Goal: Communication & Community: Answer question/provide support

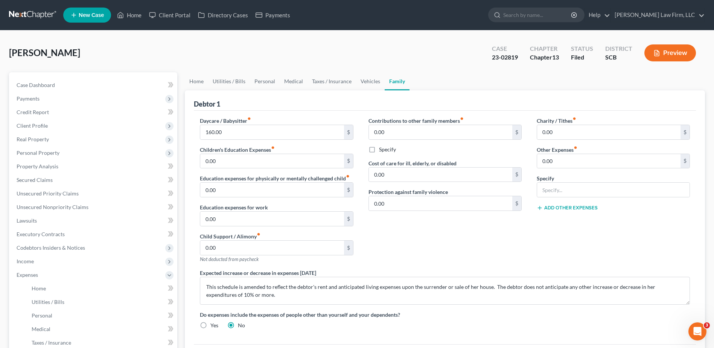
click at [42, 15] on link at bounding box center [33, 15] width 48 height 14
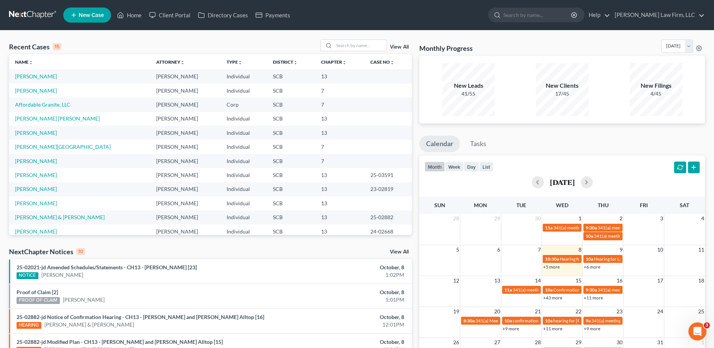
click at [30, 16] on link at bounding box center [33, 15] width 48 height 14
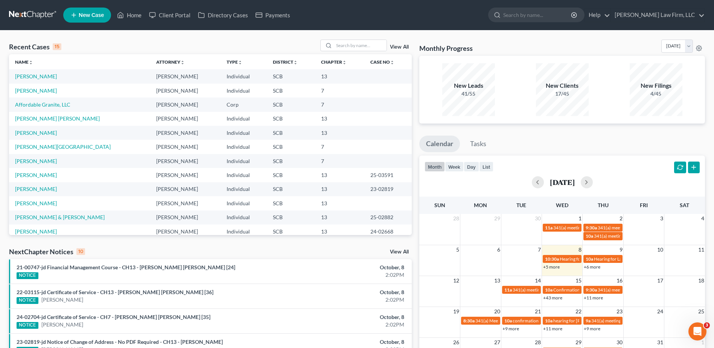
click at [27, 13] on link at bounding box center [33, 15] width 48 height 14
click at [353, 50] on input "search" at bounding box center [360, 45] width 53 height 11
type input "williams"
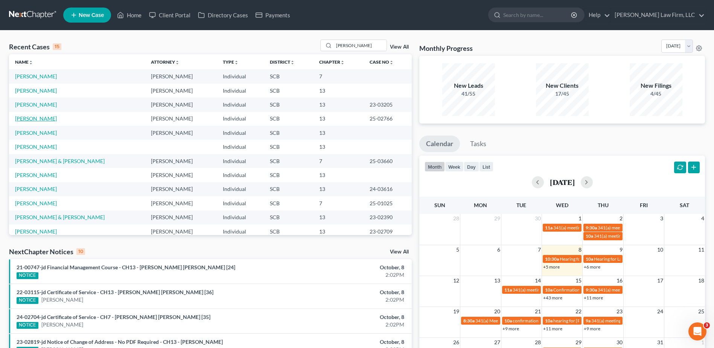
click at [38, 117] on link "Williams, Heidi" at bounding box center [36, 118] width 42 height 6
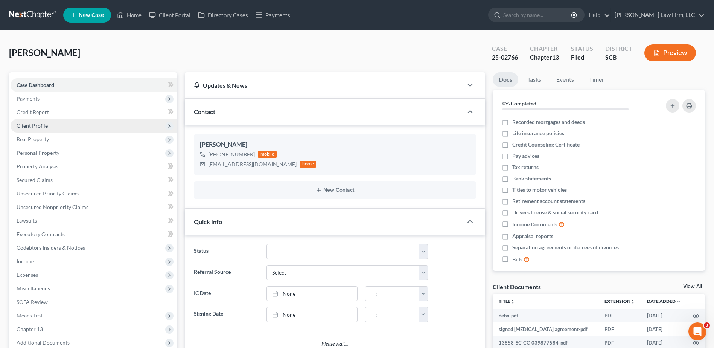
scroll to position [104, 0]
select select "0"
click at [51, 131] on span "Client Profile" at bounding box center [94, 126] width 167 height 14
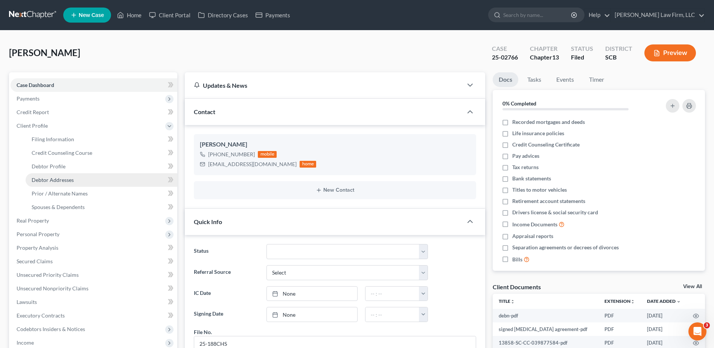
drag, startPoint x: 71, startPoint y: 177, endPoint x: 110, endPoint y: 175, distance: 38.9
click at [71, 178] on span "Debtor Addresses" at bounding box center [53, 180] width 42 height 6
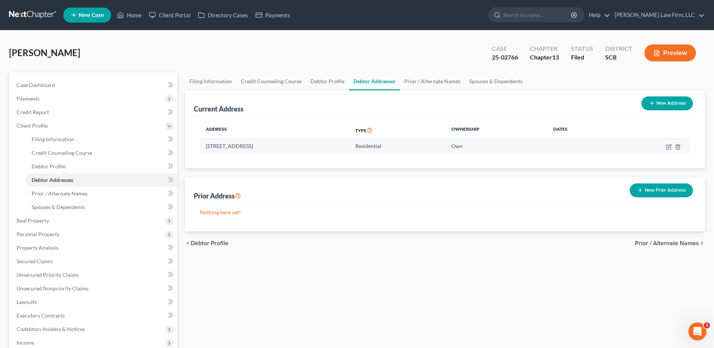
drag, startPoint x: 206, startPoint y: 146, endPoint x: 301, endPoint y: 147, distance: 94.5
click at [301, 147] on td "9165 Parlor Drive, Ladson, SC 29456" at bounding box center [274, 146] width 149 height 14
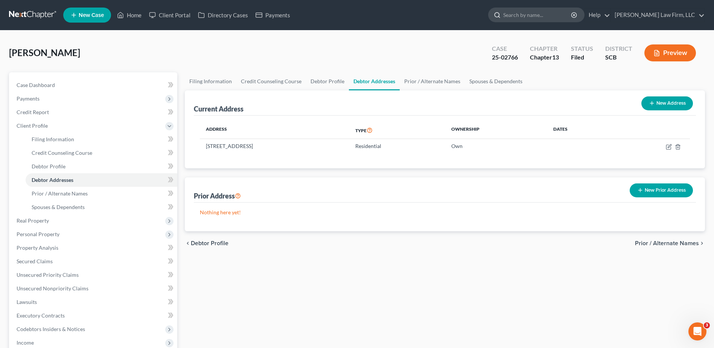
drag, startPoint x: 542, startPoint y: 15, endPoint x: 539, endPoint y: 32, distance: 16.5
click at [543, 15] on input "search" at bounding box center [537, 15] width 69 height 14
type input "pierce"
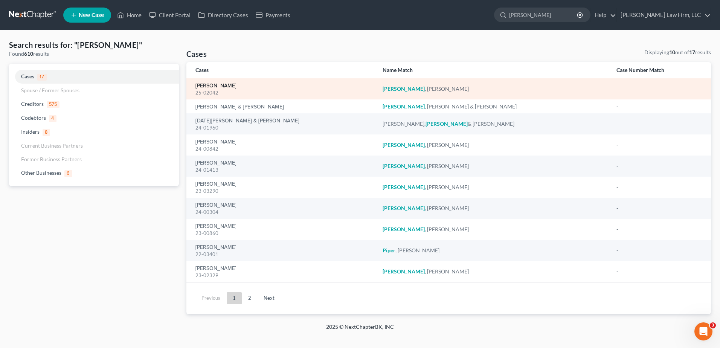
click at [206, 85] on link "[PERSON_NAME]" at bounding box center [215, 85] width 41 height 5
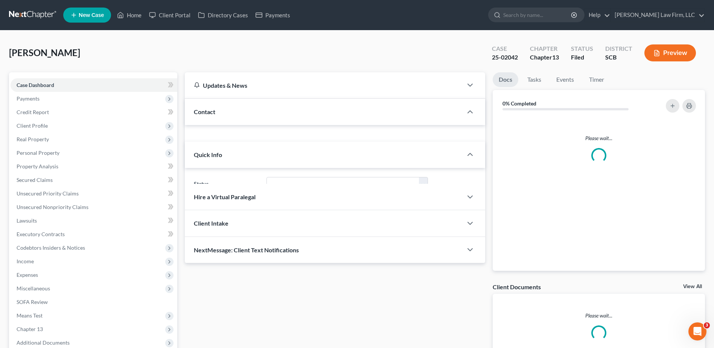
select select "2"
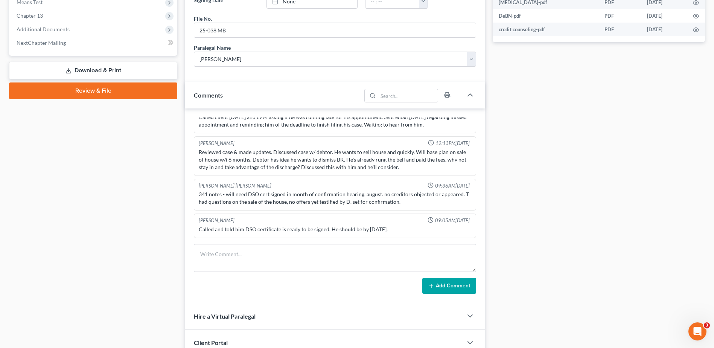
scroll to position [376, 0]
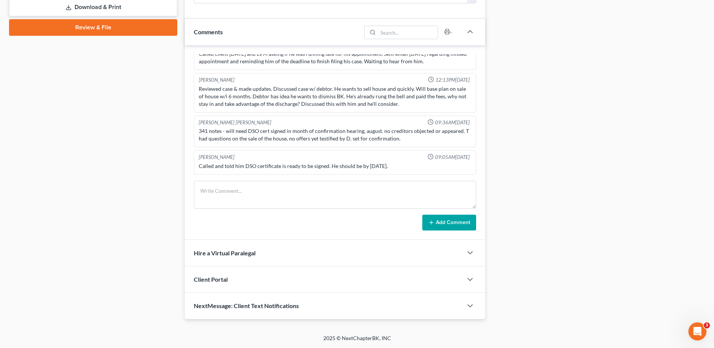
drag, startPoint x: 213, startPoint y: 309, endPoint x: 210, endPoint y: 305, distance: 4.9
click at [213, 309] on span "NextMessage: Client Text Notifications" at bounding box center [246, 305] width 105 height 7
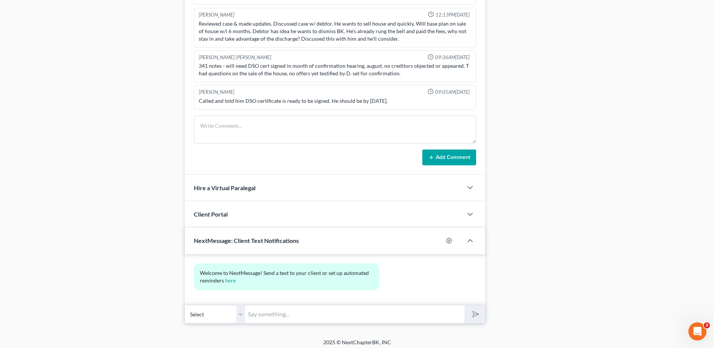
scroll to position [446, 0]
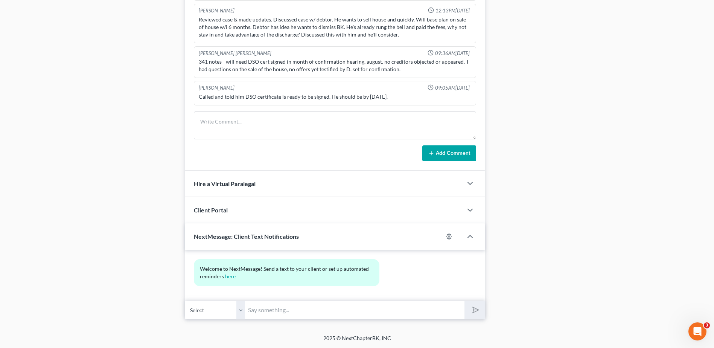
click at [268, 311] on input "text" at bounding box center [354, 310] width 219 height 18
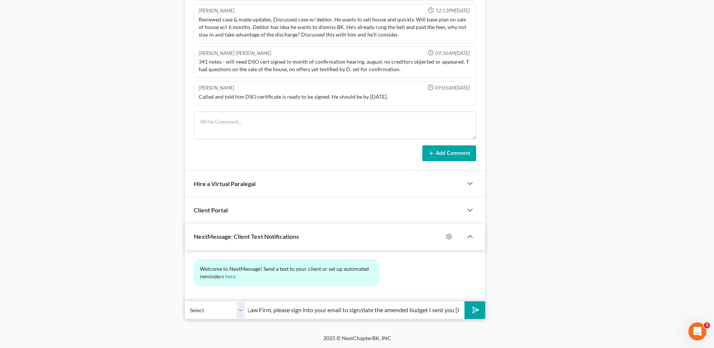
type input "Hi Mr. Pierce, this is Kristen from Meredith Law Firm, please sign into your em…"
click at [464, 301] on button "submit" at bounding box center [474, 310] width 21 height 18
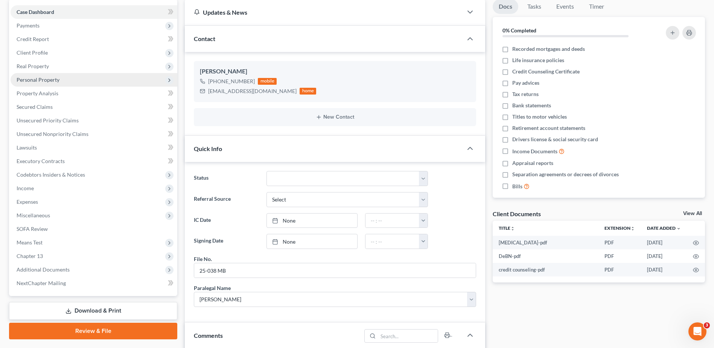
scroll to position [0, 0]
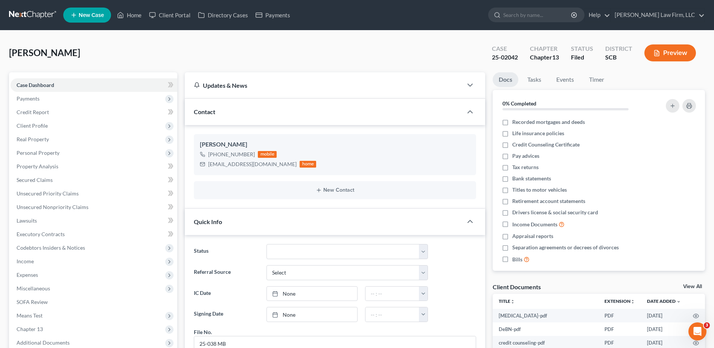
click at [25, 6] on nav "Home New Case Client Portal Directory Cases Payments Meredith Law Firm, LLC kbu…" at bounding box center [357, 15] width 714 height 30
click at [21, 13] on link at bounding box center [33, 15] width 48 height 14
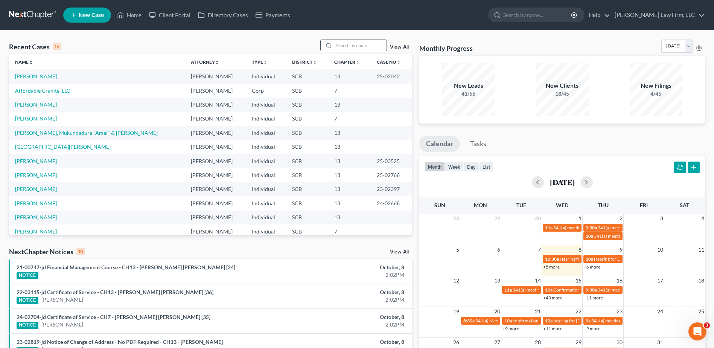
click at [364, 45] on input "search" at bounding box center [360, 45] width 53 height 11
type input "bowling"
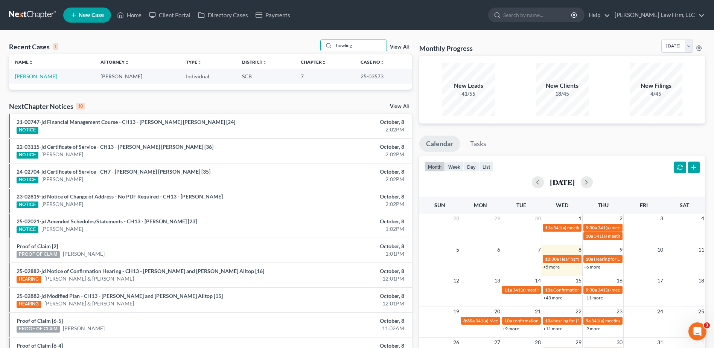
click at [30, 78] on link "[PERSON_NAME]" at bounding box center [36, 76] width 42 height 6
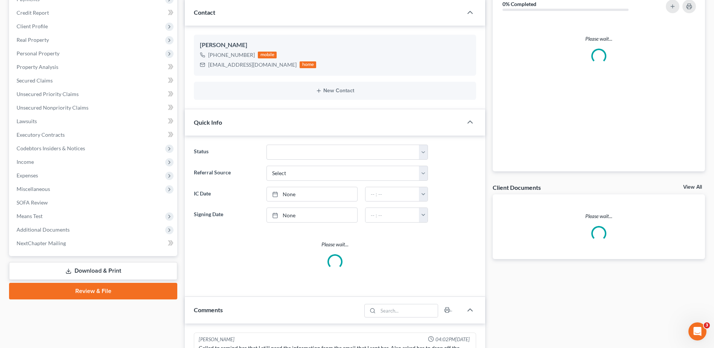
scroll to position [113, 0]
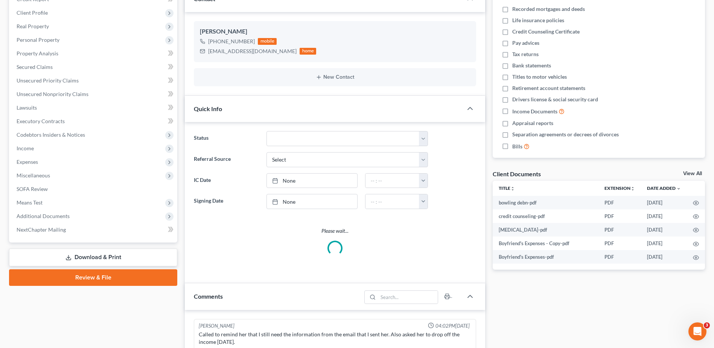
select select "2"
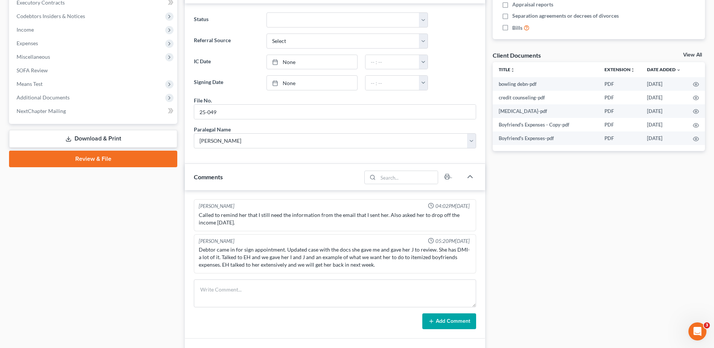
scroll to position [263, 0]
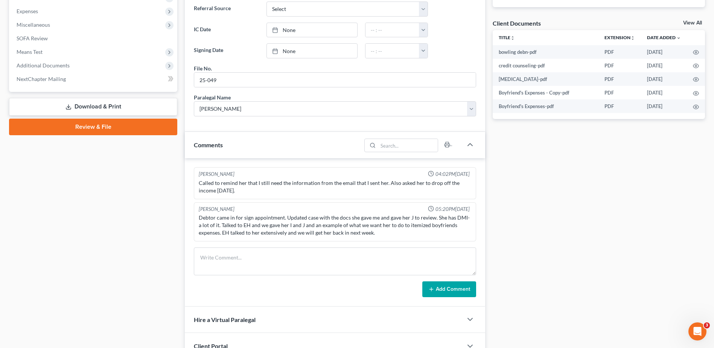
click at [180, 187] on div "Case Dashboard Payments Invoices Payments Payments Credit Report Client Profile" at bounding box center [93, 97] width 176 height 577
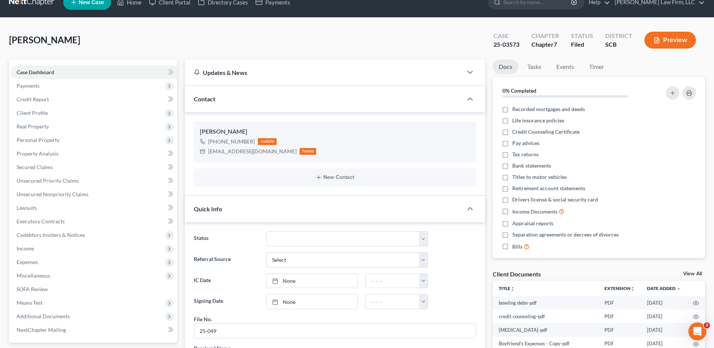
scroll to position [0, 0]
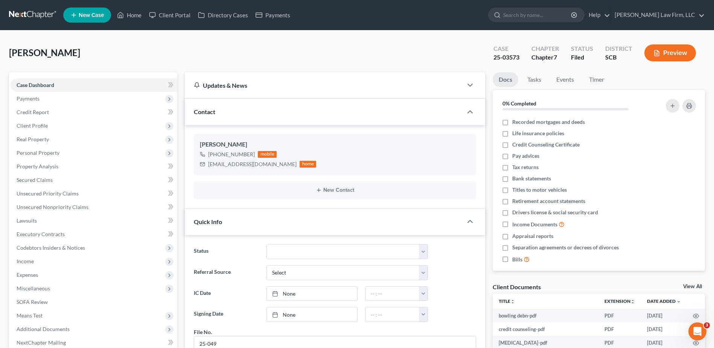
click at [39, 15] on link at bounding box center [33, 15] width 48 height 14
